Goal: Register for event/course

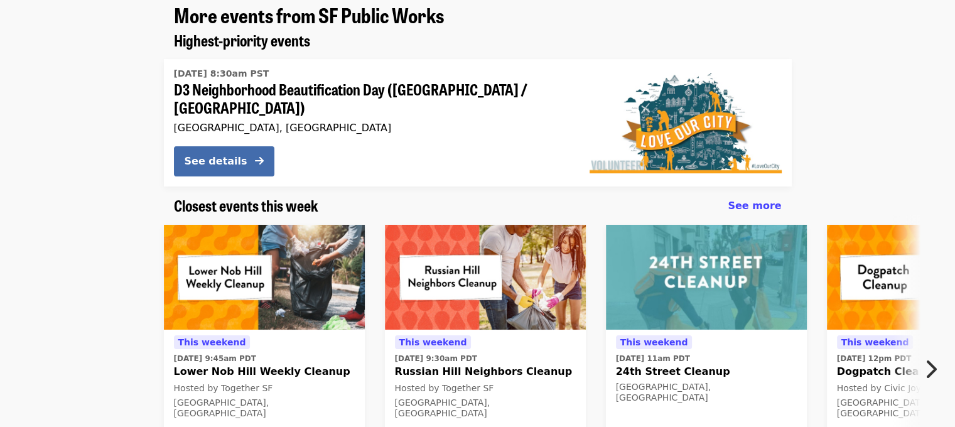
scroll to position [188, 0]
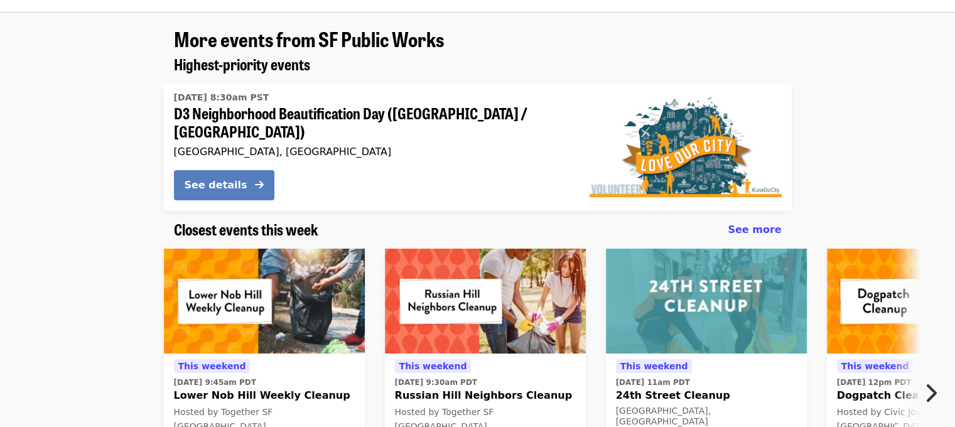
click at [217, 178] on div "See details" at bounding box center [216, 185] width 63 height 15
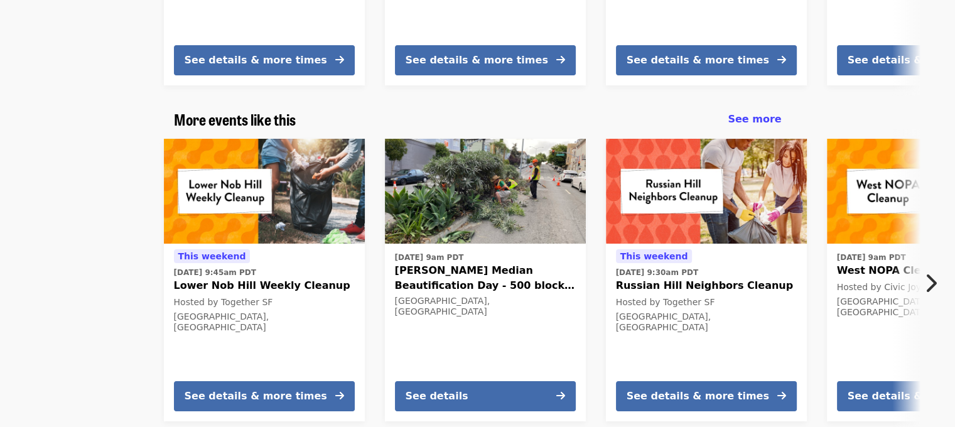
scroll to position [1862, 0]
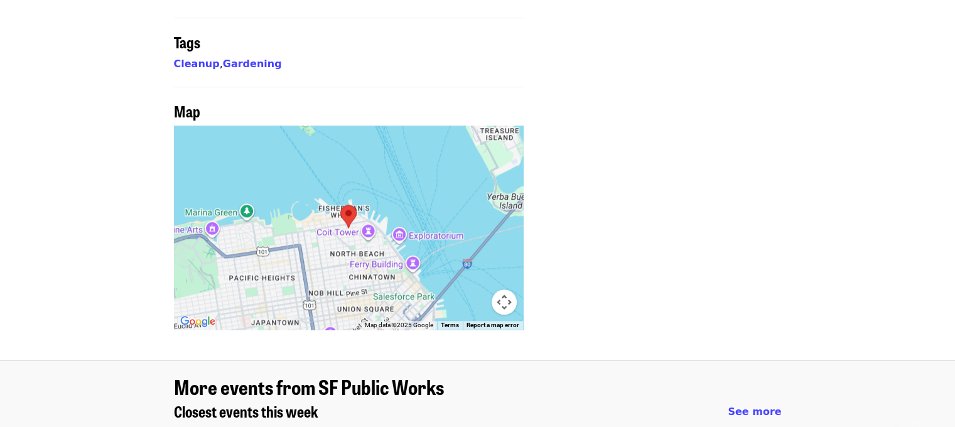
scroll to position [1381, 0]
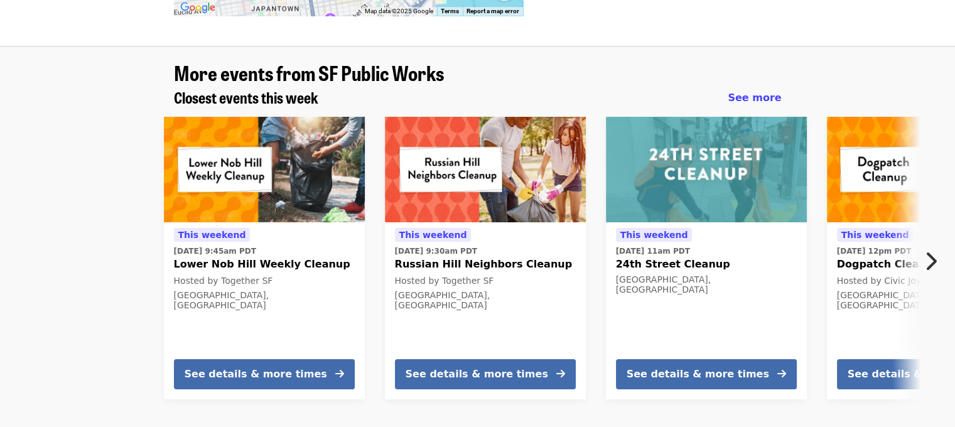
click at [931, 249] on icon "chevron-right icon" at bounding box center [930, 261] width 13 height 24
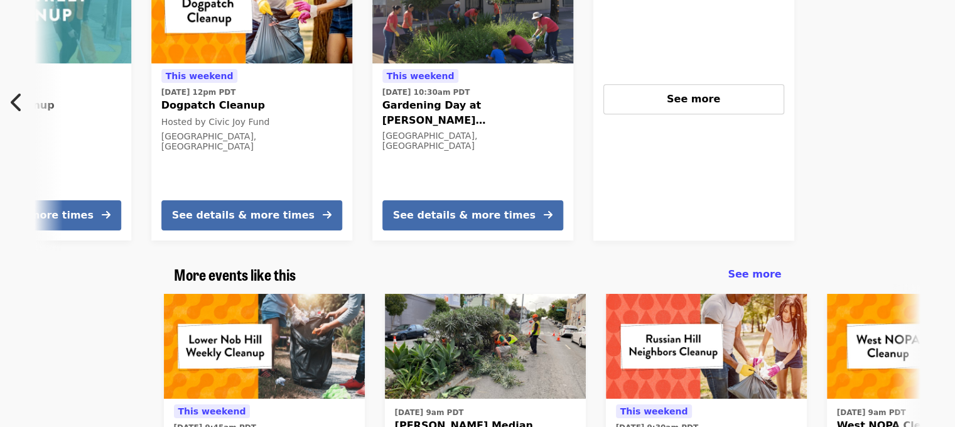
scroll to position [1632, 0]
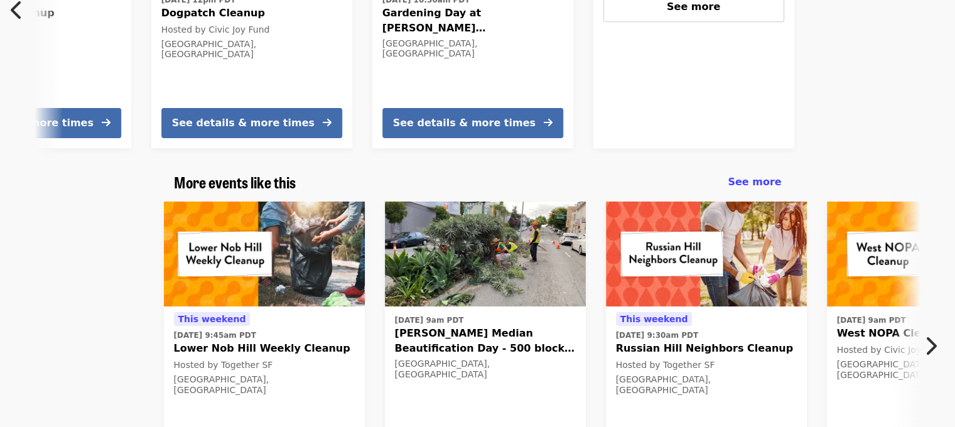
click at [926, 334] on icon "chevron-right icon" at bounding box center [930, 346] width 13 height 24
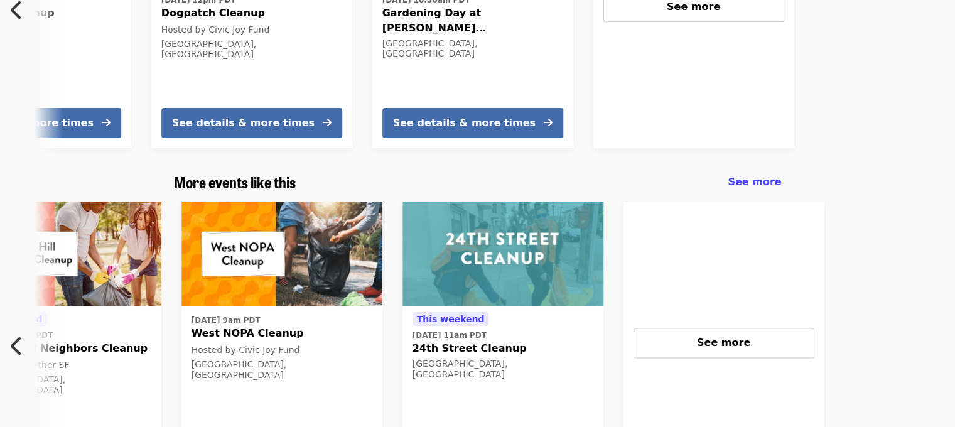
scroll to position [0, 676]
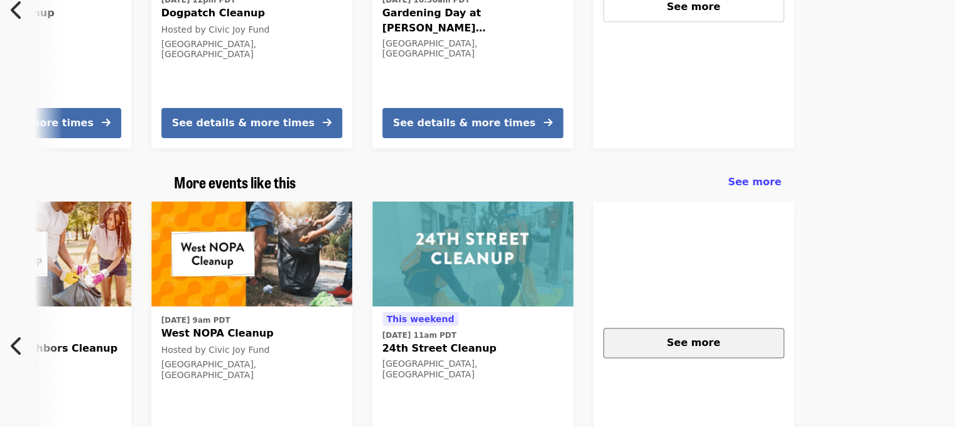
click at [716, 335] on div "See more" at bounding box center [693, 342] width 159 height 15
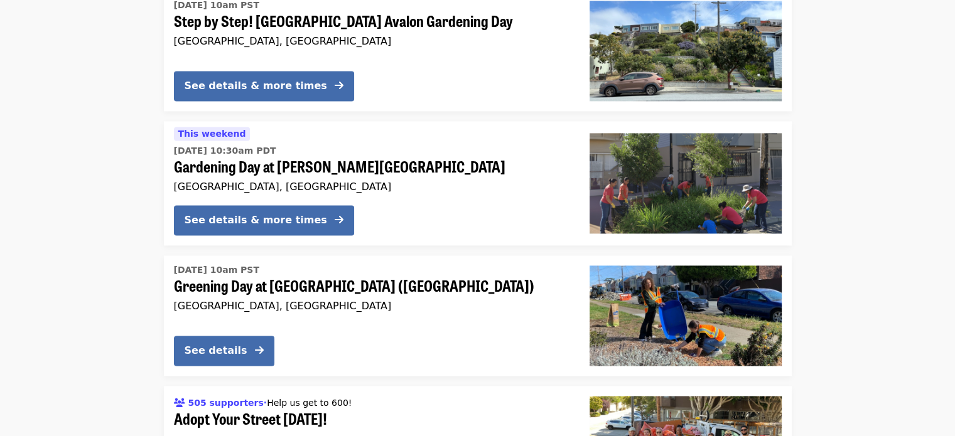
scroll to position [1883, 0]
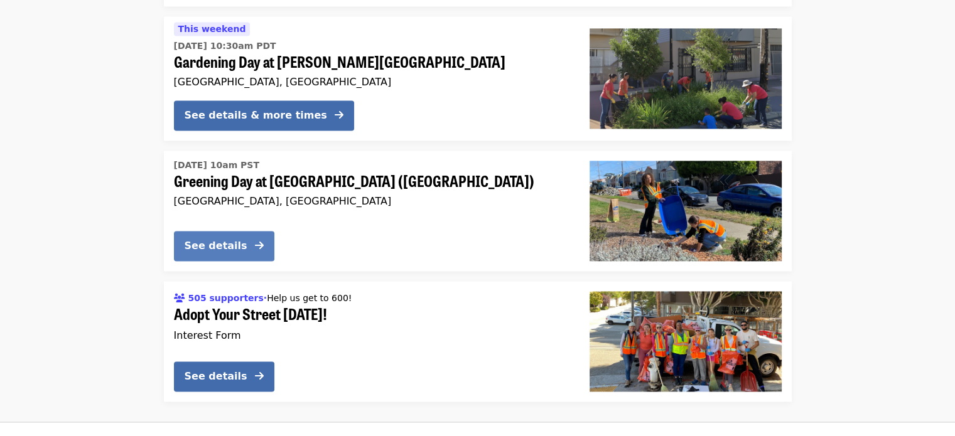
click at [213, 239] on div "See details" at bounding box center [216, 246] width 63 height 15
